Goal: Transaction & Acquisition: Purchase product/service

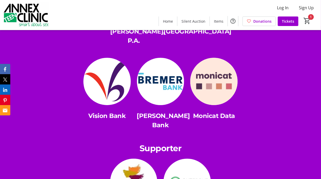
scroll to position [1284, 0]
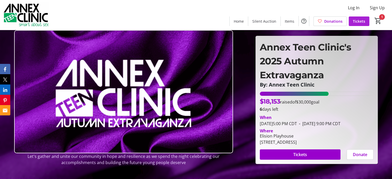
click at [359, 22] on span "Tickets" at bounding box center [359, 21] width 12 height 5
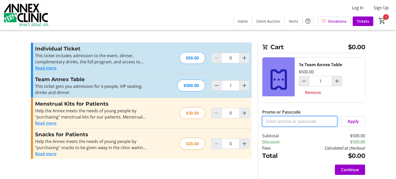
click at [299, 121] on input "Promo or Passcode" at bounding box center [299, 121] width 75 height 10
type input "AnnexSponsor"
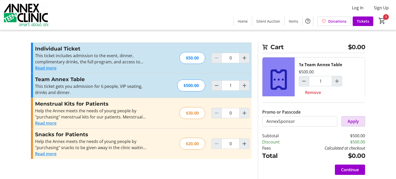
click at [351, 121] on span "Apply" at bounding box center [352, 121] width 11 height 6
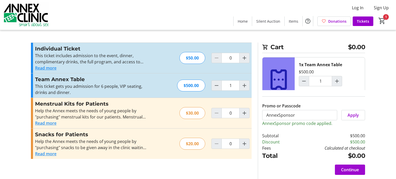
click at [354, 168] on span "Continue" at bounding box center [350, 170] width 18 height 6
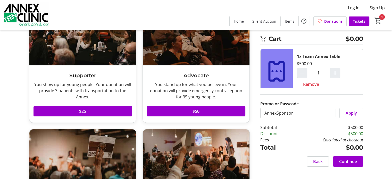
scroll to position [54, 0]
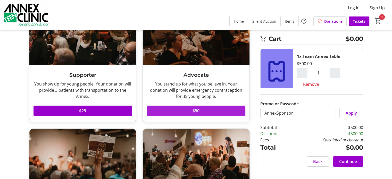
click at [190, 112] on span at bounding box center [196, 111] width 98 height 12
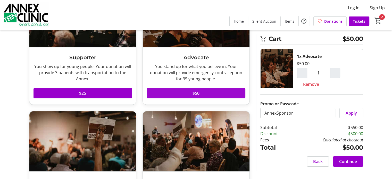
scroll to position [71, 0]
click at [352, 114] on span "Apply" at bounding box center [350, 113] width 11 height 6
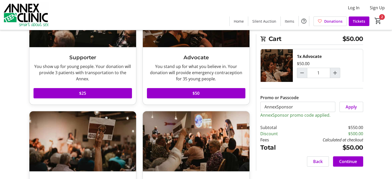
click at [306, 116] on p "AnnexSponsor promo code applied." at bounding box center [311, 115] width 103 height 6
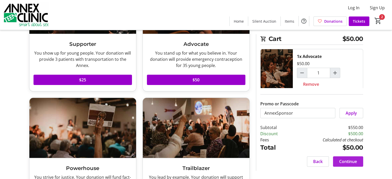
click at [349, 159] on span "Continue" at bounding box center [348, 161] width 18 height 6
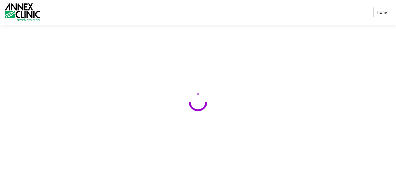
select select "US"
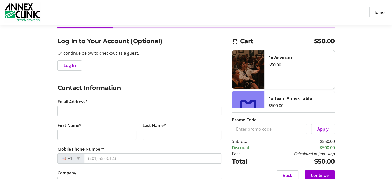
scroll to position [34, 0]
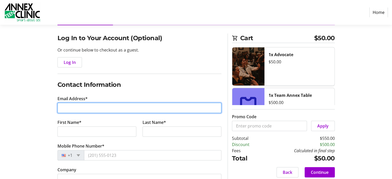
click at [96, 107] on input "Email Address*" at bounding box center [139, 108] width 164 height 10
type input "katrina.sletto@gmail.com"
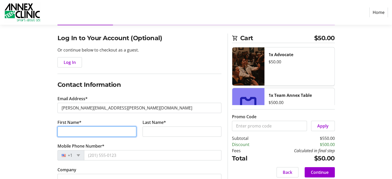
type input "Trina"
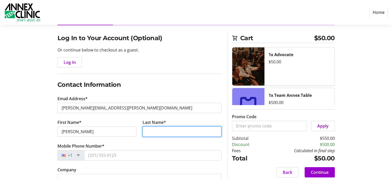
type input "Sletto"
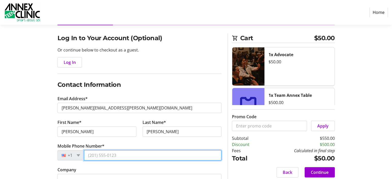
type input "(651) 431-0887"
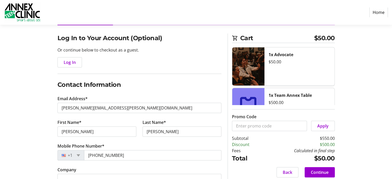
type input "2317 Wellswood Curve"
type input "Bloomington"
select select "MN"
type input "55431"
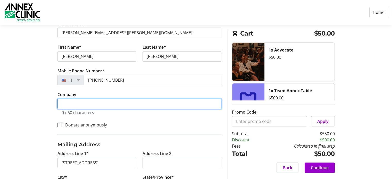
click at [96, 107] on input "Company" at bounding box center [139, 104] width 164 height 10
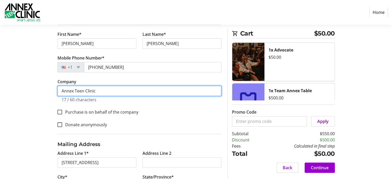
scroll to position [169, 0]
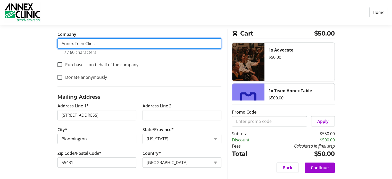
type input "Annex Teen Clinic"
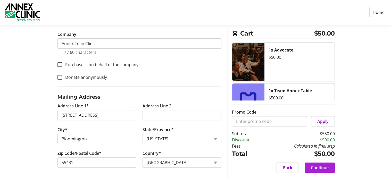
click at [324, 166] on span "Continue" at bounding box center [320, 168] width 18 height 6
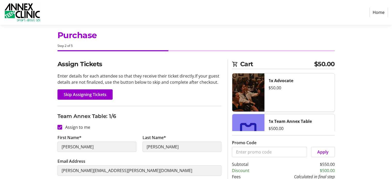
scroll to position [7, 0]
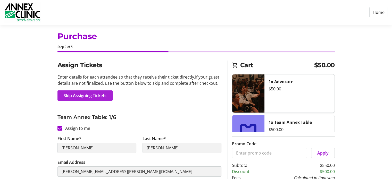
click at [95, 96] on span "Skip Assigning Tickets" at bounding box center [85, 95] width 43 height 6
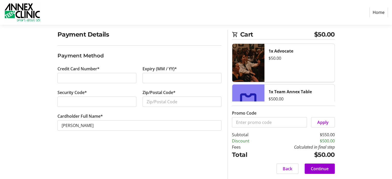
scroll to position [39, 0]
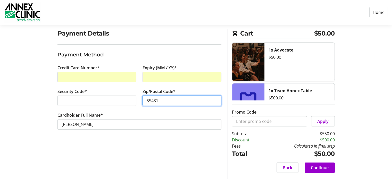
type input "55431"
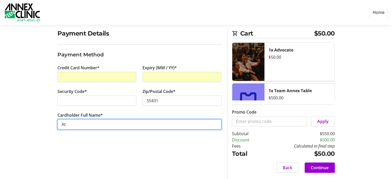
type input "A"
type input "Katrina J Sletto"
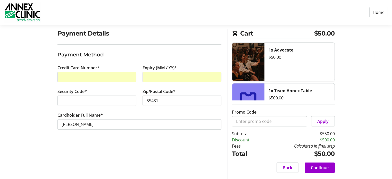
click at [203, 152] on div "Payment Details Payment Method Credit Card Number* Expiry (MM / YY)* Security C…" at bounding box center [139, 104] width 170 height 150
click at [321, 170] on span "Continue" at bounding box center [320, 168] width 18 height 6
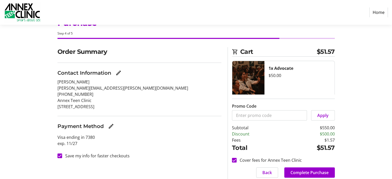
scroll to position [39, 0]
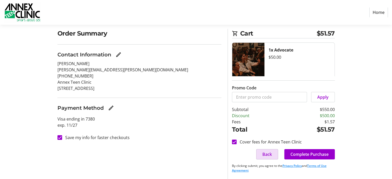
click at [265, 157] on span at bounding box center [266, 154] width 21 height 12
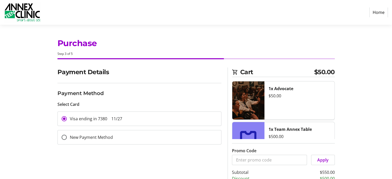
scroll to position [39, 0]
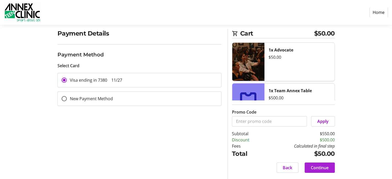
click at [316, 170] on span "Continue" at bounding box center [320, 168] width 18 height 6
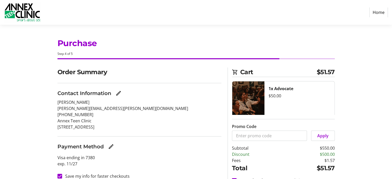
scroll to position [39, 0]
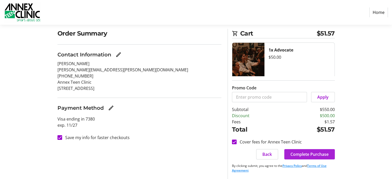
click at [308, 154] on span "Complete Purchase" at bounding box center [309, 154] width 38 height 6
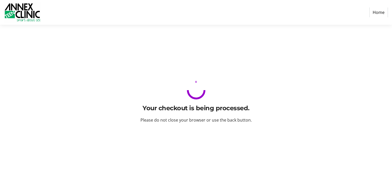
scroll to position [0, 0]
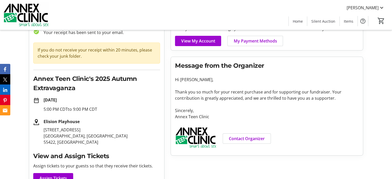
scroll to position [37, 0]
click at [196, 40] on span "View My Account" at bounding box center [198, 41] width 34 height 6
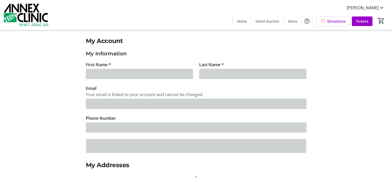
type input "Trina"
type input "Sletto"
type input "katrina.sletto@gmail.com"
type input "(651) 431-0887"
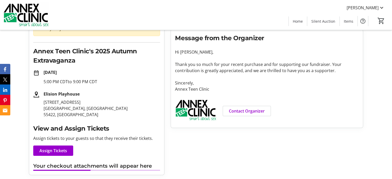
scroll to position [64, 0]
click at [58, 148] on span "Assign Tickets" at bounding box center [53, 151] width 28 height 6
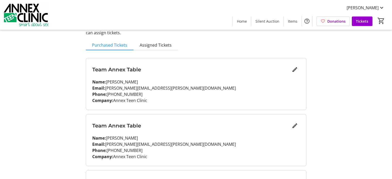
scroll to position [42, 0]
click at [296, 124] on mat-icon "Edit" at bounding box center [295, 125] width 6 height 6
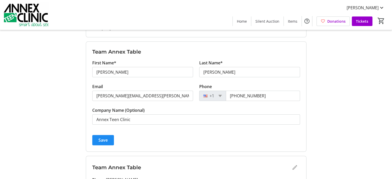
scroll to position [0, 0]
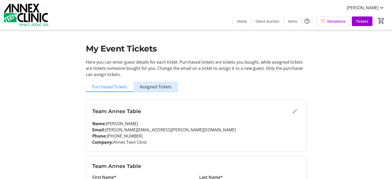
click at [160, 86] on span "Assigned Tickets" at bounding box center [156, 87] width 32 height 4
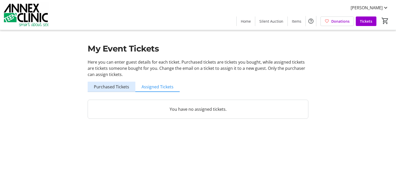
click at [113, 85] on span "Purchased Tickets" at bounding box center [111, 87] width 35 height 4
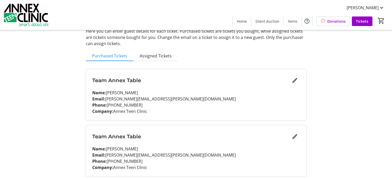
scroll to position [32, 0]
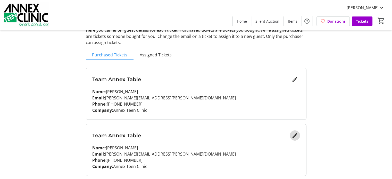
click at [294, 135] on mat-icon "Edit" at bounding box center [295, 135] width 6 height 6
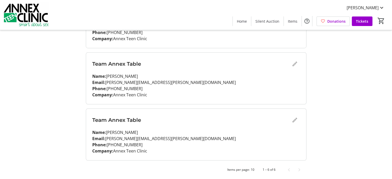
scroll to position [331, 0]
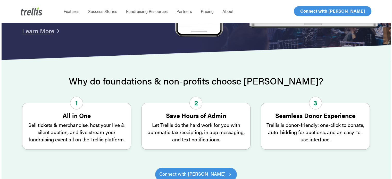
scroll to position [133, 0]
